Goal: Task Accomplishment & Management: Manage account settings

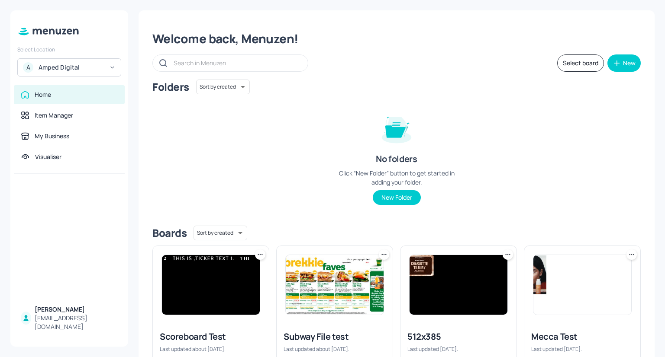
drag, startPoint x: 90, startPoint y: 73, endPoint x: 75, endPoint y: 79, distance: 15.3
click at [75, 79] on div "Select Location A Amped Digital Home Item Manager My Business Visualiser [PERSO…" at bounding box center [69, 178] width 118 height 337
click at [98, 67] on div "Amped Digital" at bounding box center [71, 67] width 65 height 9
click at [90, 90] on div "M Mecca Brands" at bounding box center [69, 89] width 95 height 16
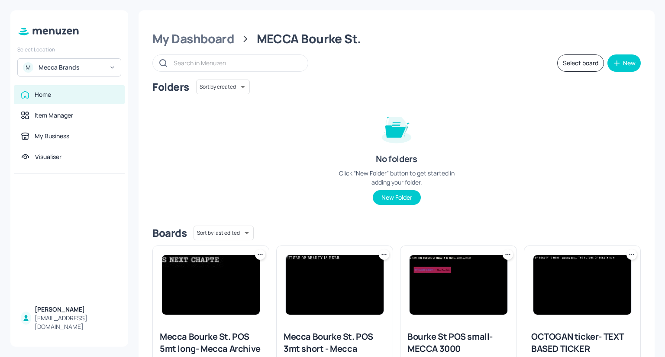
click at [246, 60] on input "text" at bounding box center [236, 63] width 125 height 13
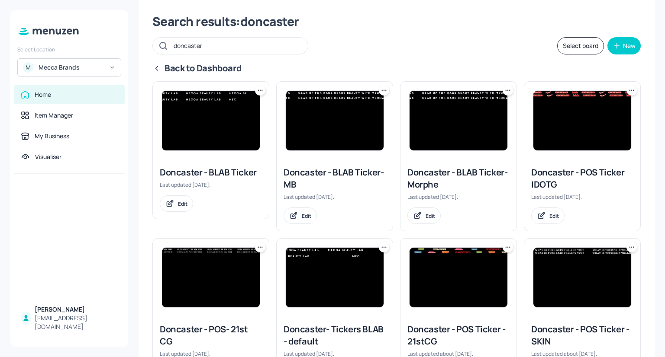
scroll to position [18, 0]
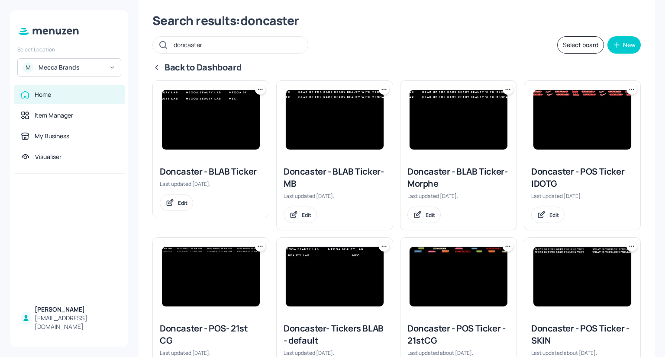
type input "doncaster"
click at [435, 104] on img at bounding box center [458, 120] width 98 height 60
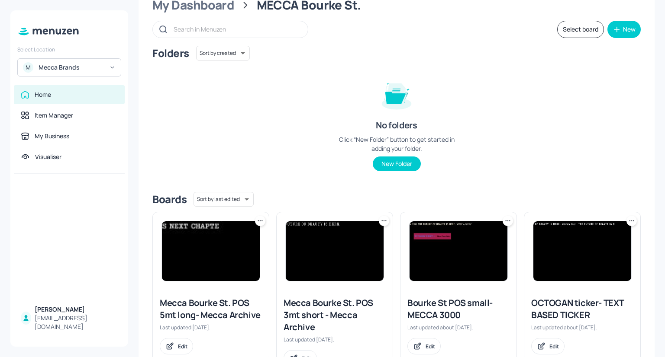
scroll to position [1, 0]
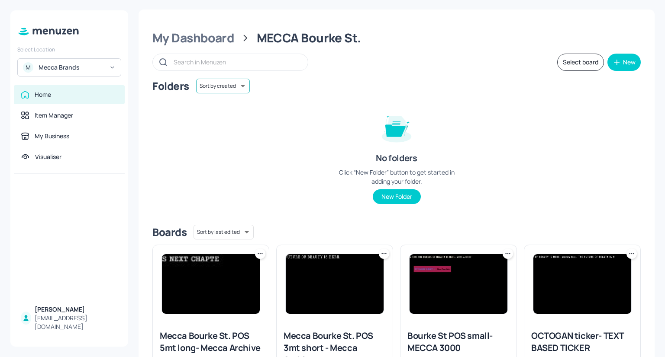
click at [207, 87] on body "Select Location M Mecca Brands Home Item Manager My Business Visualiser [PERSON…" at bounding box center [332, 178] width 665 height 357
click at [207, 87] on div at bounding box center [332, 178] width 665 height 357
click at [191, 57] on input "text" at bounding box center [236, 62] width 125 height 13
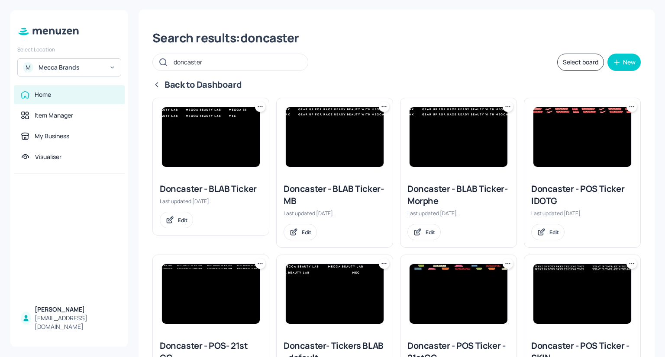
type input "doncaster"
